Goal: Task Accomplishment & Management: Manage account settings

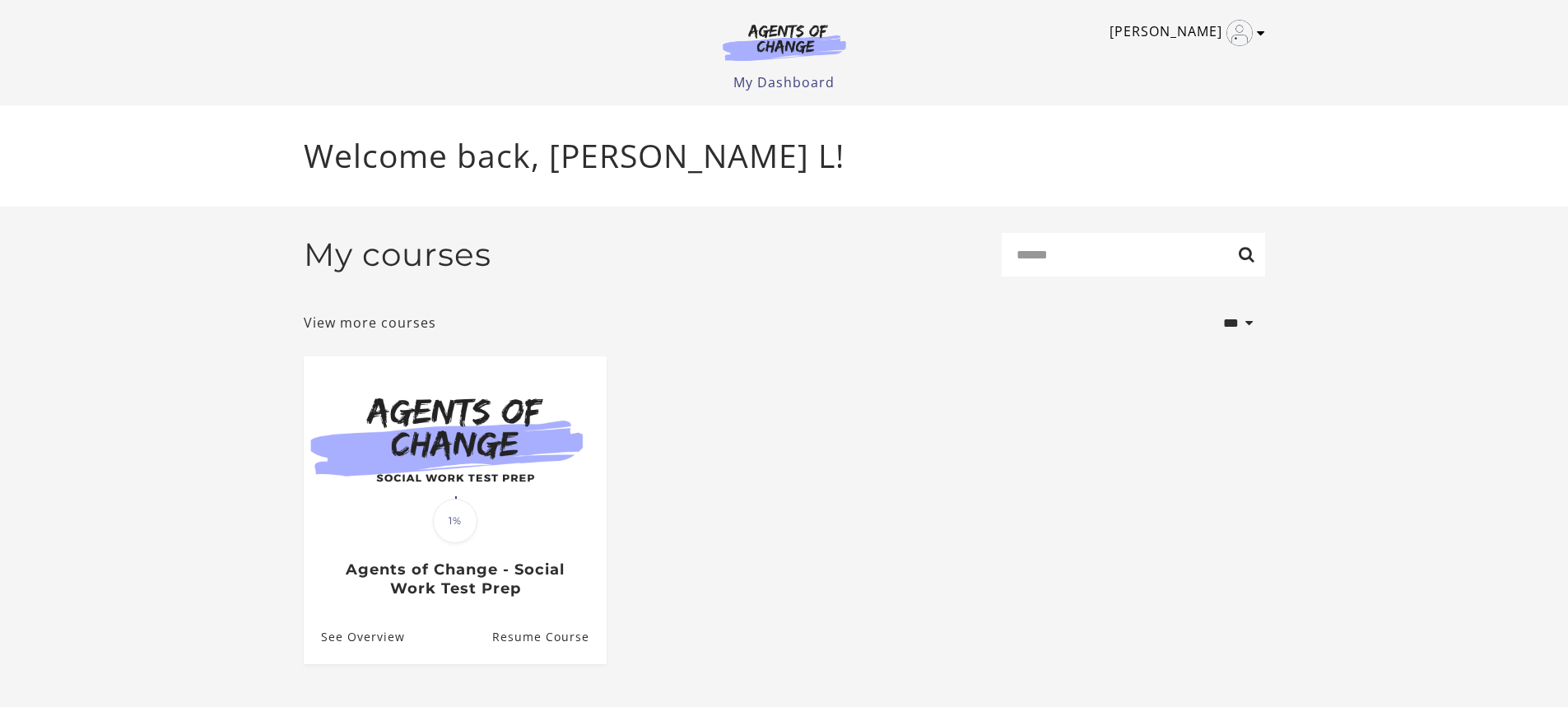
click at [1264, 34] on icon "Toggle menu" at bounding box center [1260, 32] width 8 height 13
click at [1176, 118] on link "Sign Out" at bounding box center [1196, 116] width 145 height 28
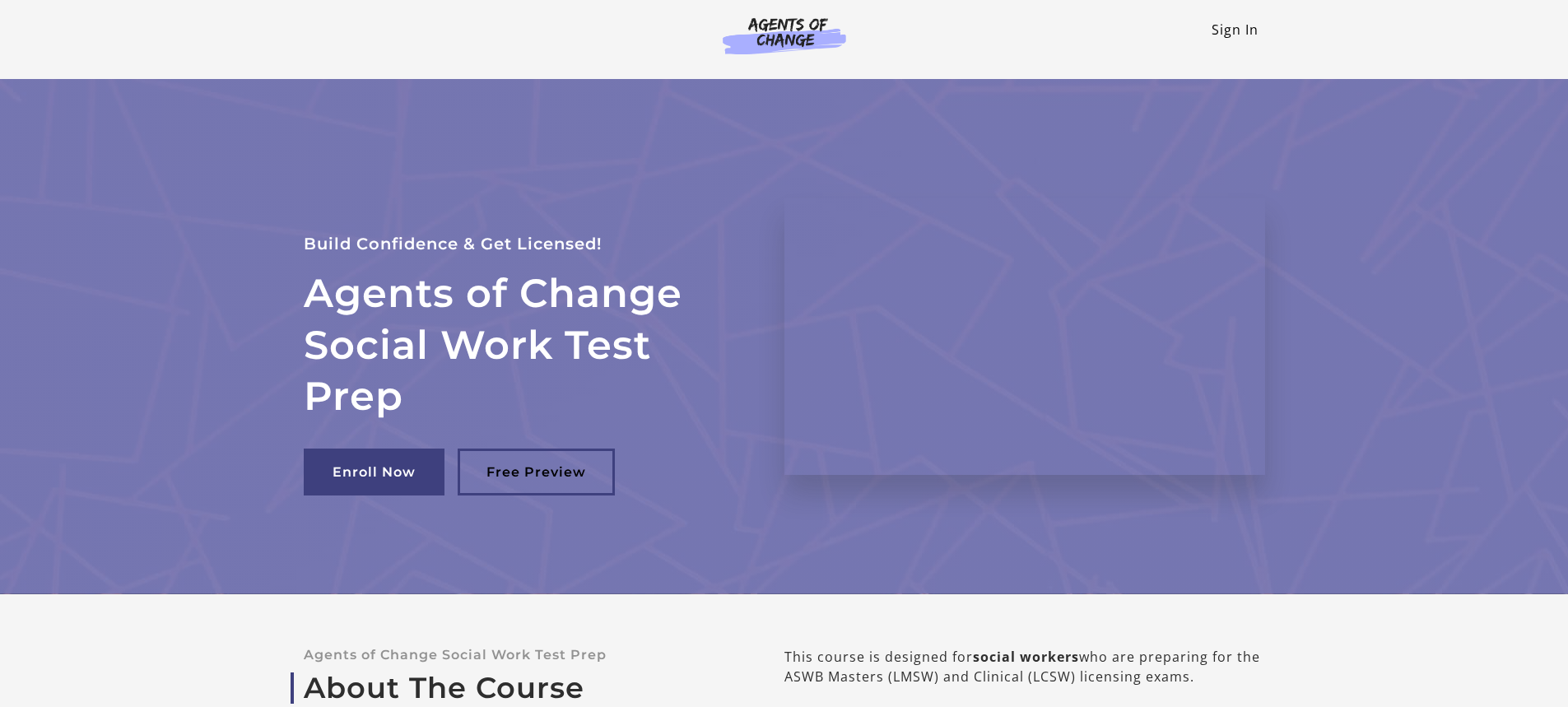
click at [1231, 27] on link "Sign In" at bounding box center [1235, 29] width 46 height 18
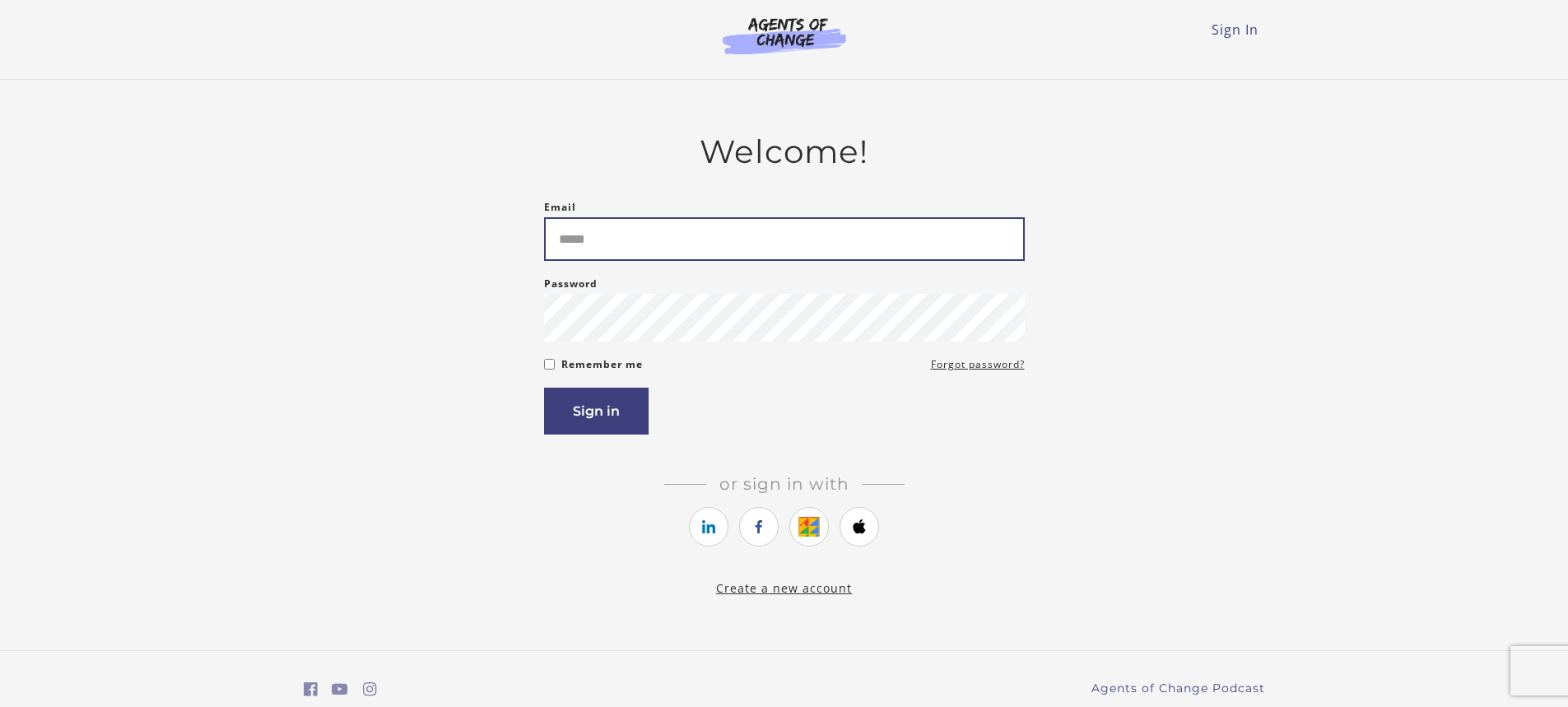
type input "**********"
